Goal: Navigation & Orientation: Find specific page/section

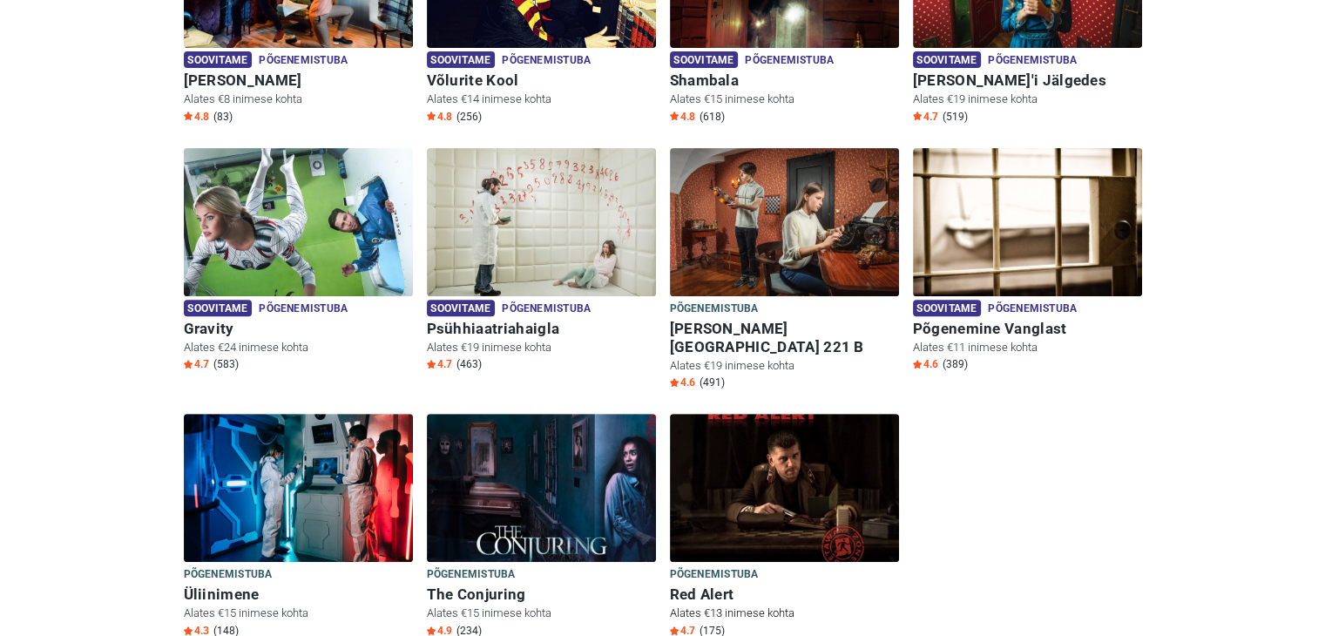
scroll to position [697, 0]
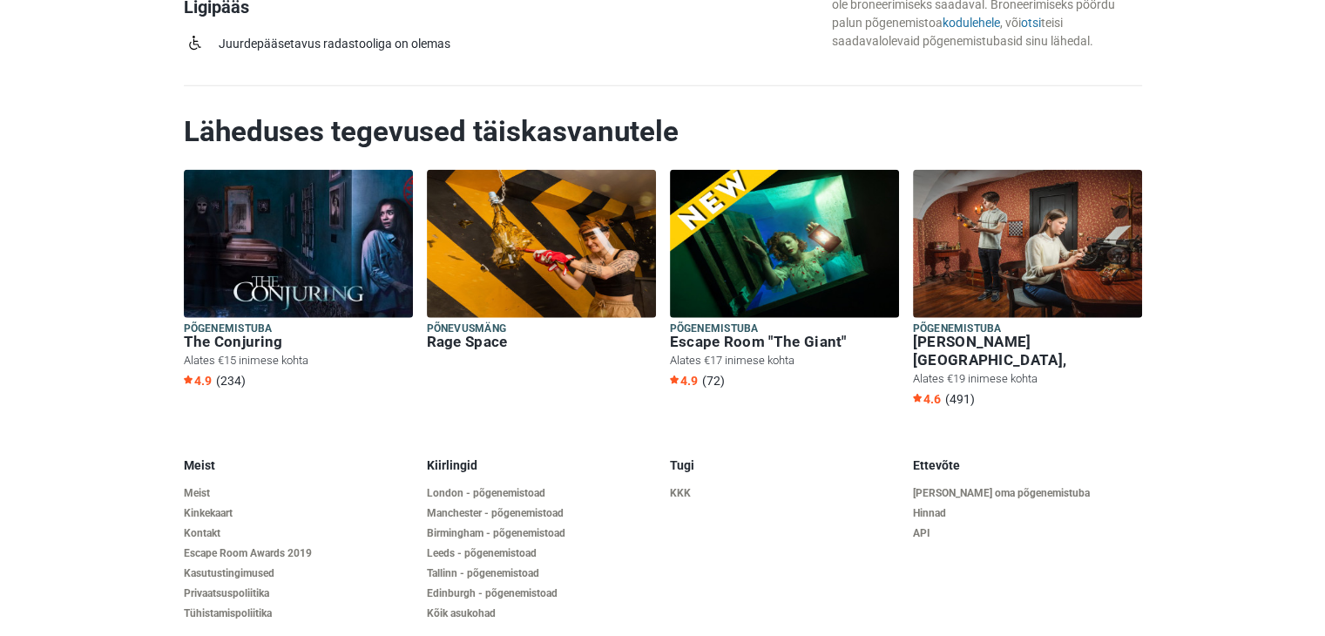
scroll to position [4099, 0]
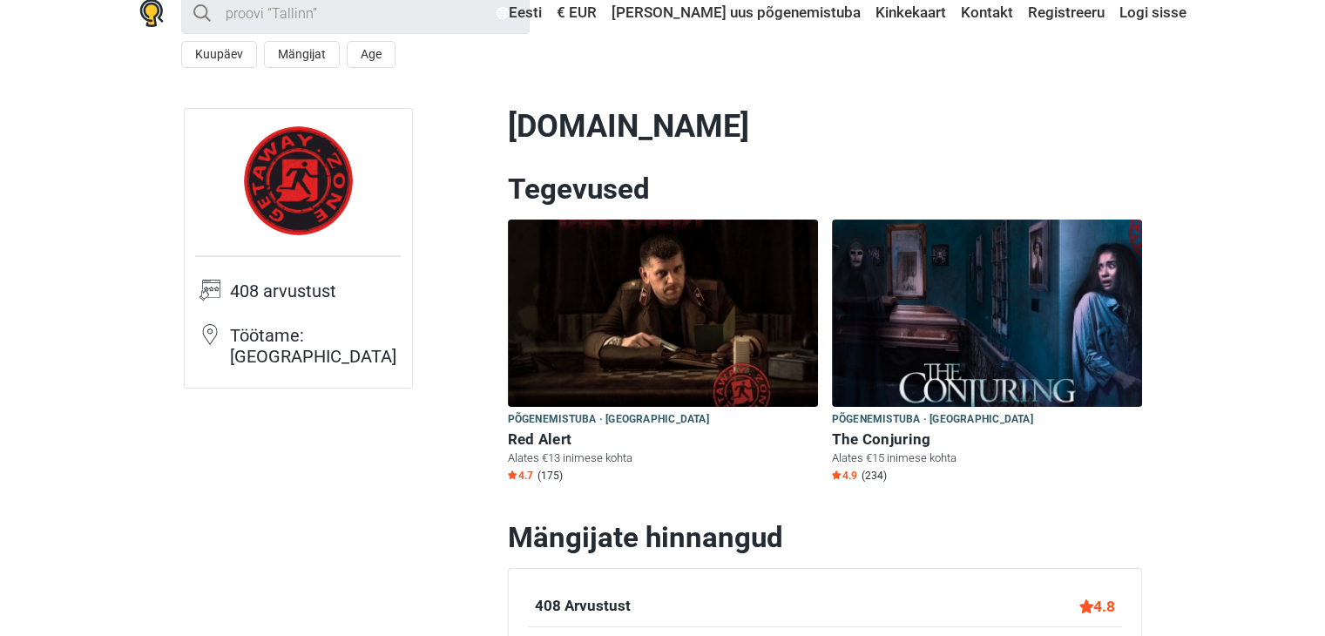
scroll to position [87, 0]
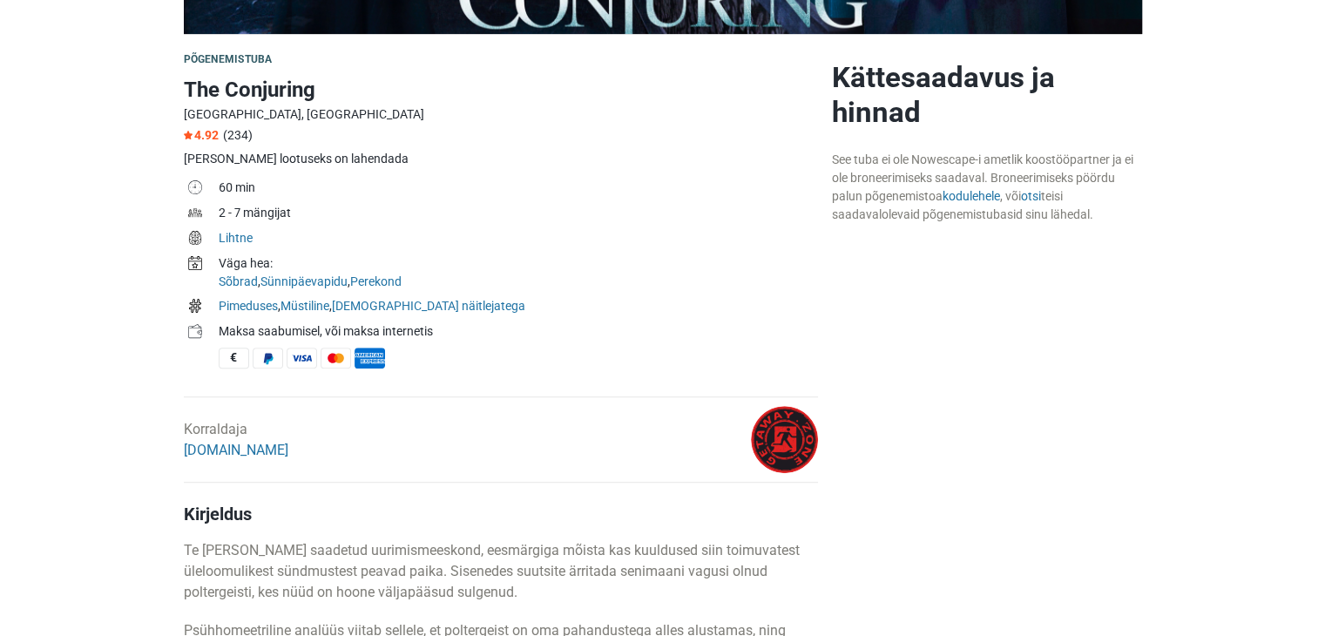
scroll to position [523, 0]
